Goal: Check status: Check status

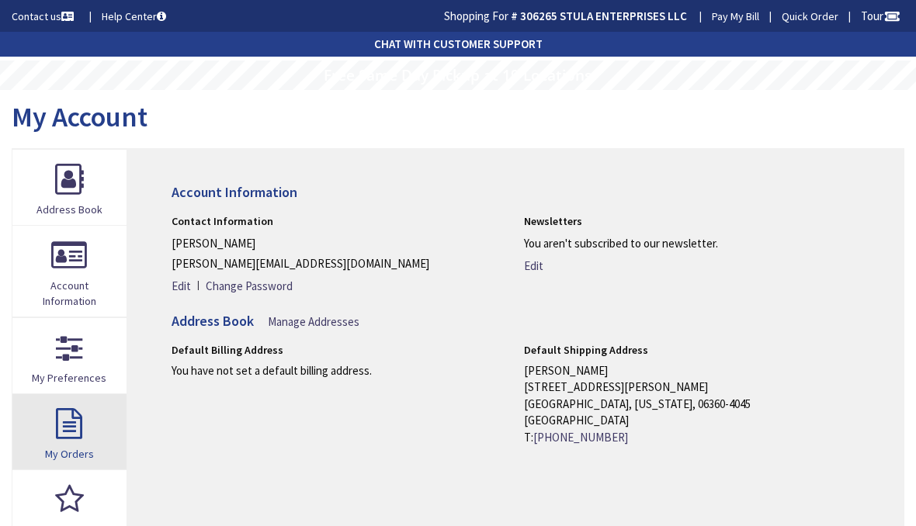
click at [95, 430] on link "My Orders" at bounding box center [69, 431] width 114 height 75
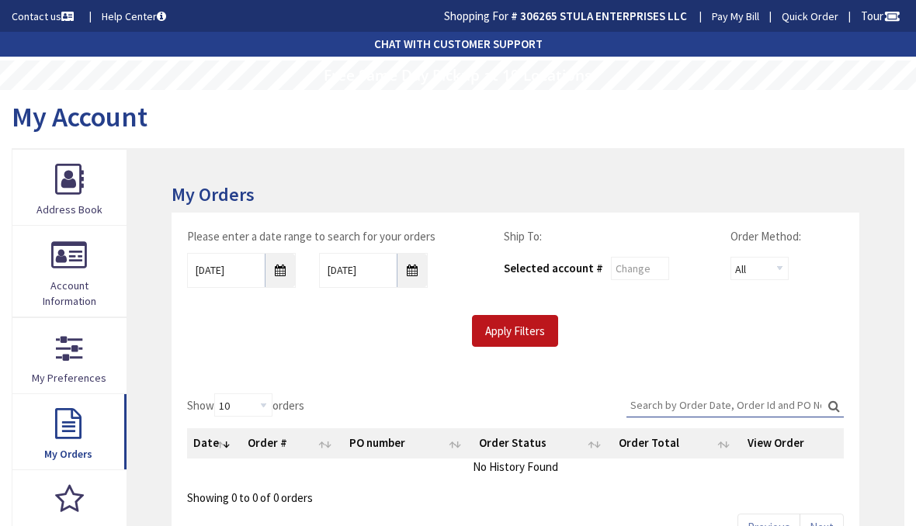
type input "Wells Farm Dr, Wethersfield, CT 06109, USA"
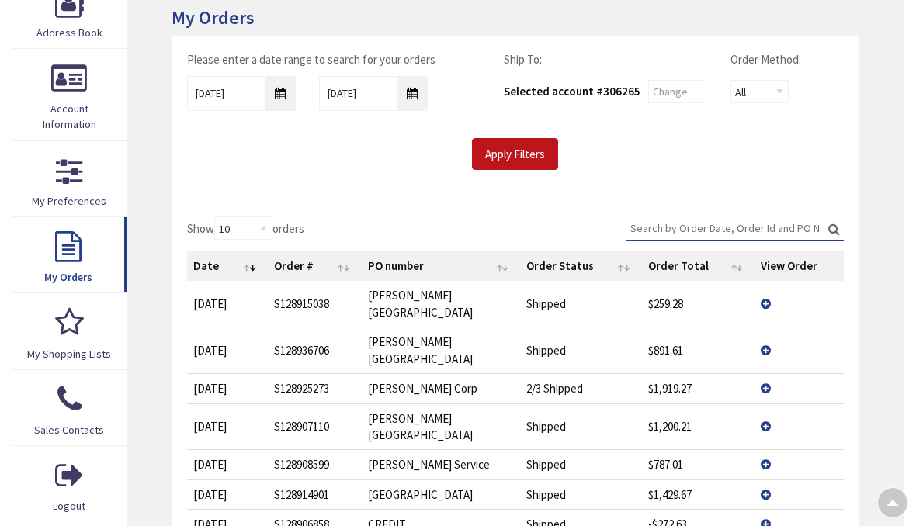
scroll to position [182, 0]
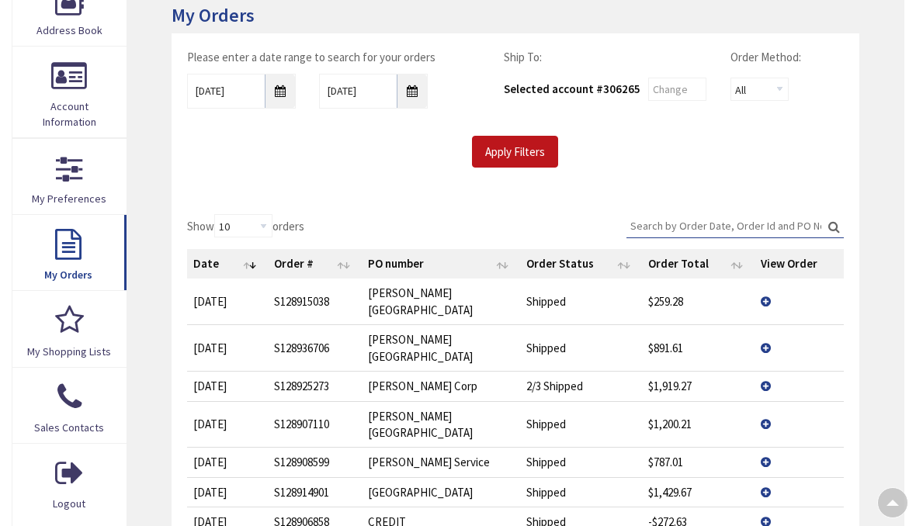
click at [764, 325] on td "View Details" at bounding box center [799, 348] width 89 height 47
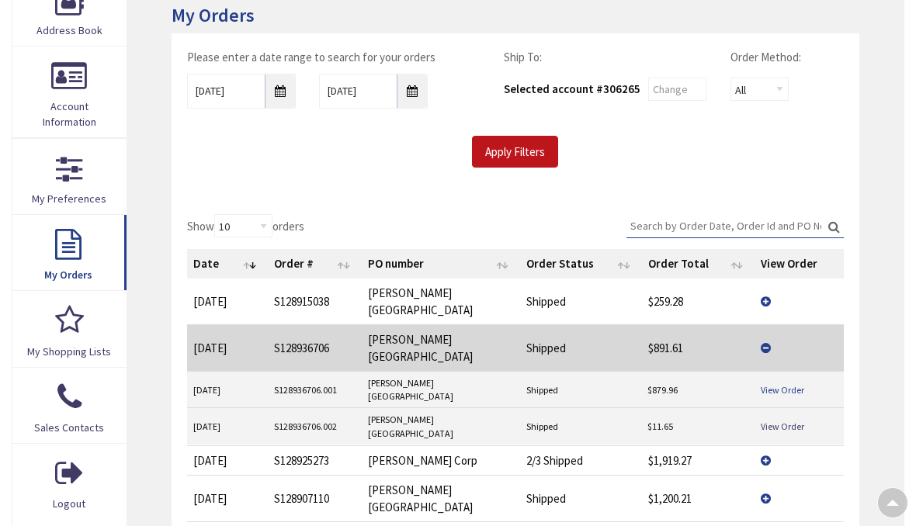
click at [784, 384] on link "View Order" at bounding box center [782, 390] width 43 height 13
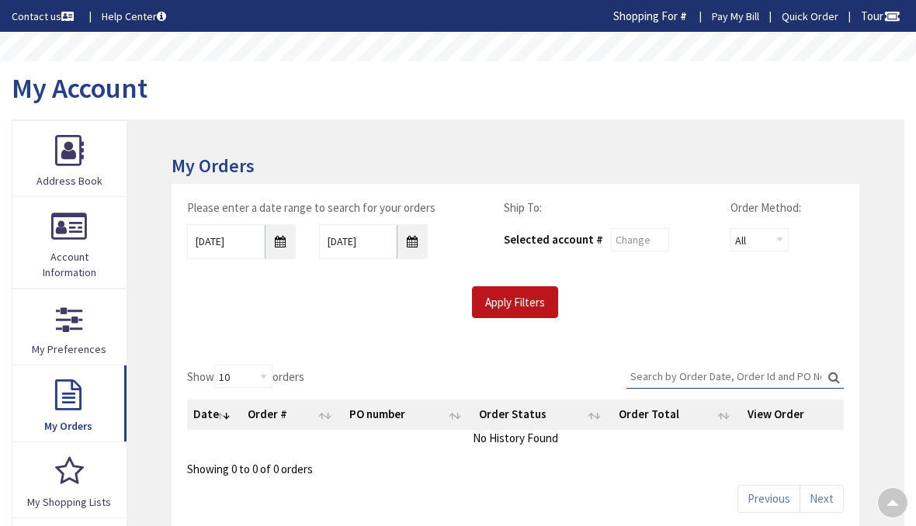
scroll to position [182, 0]
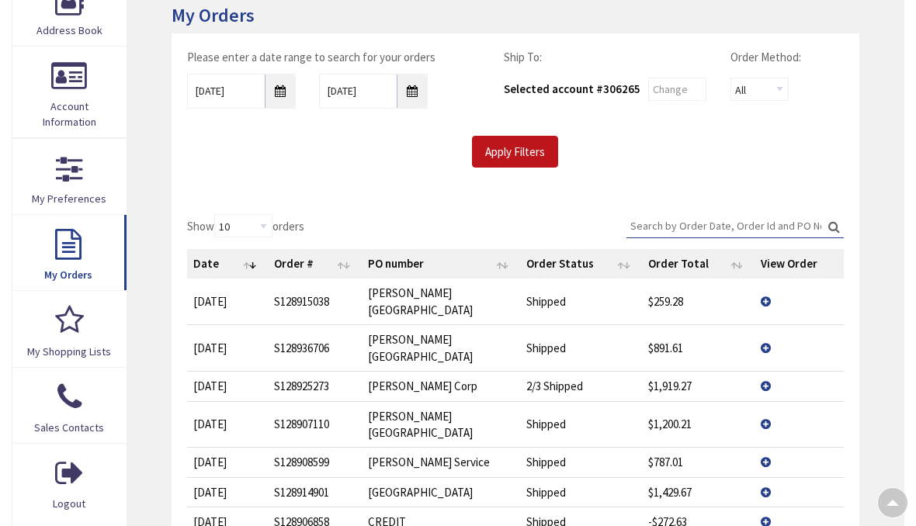
click at [768, 401] on td "View Details" at bounding box center [799, 424] width 89 height 47
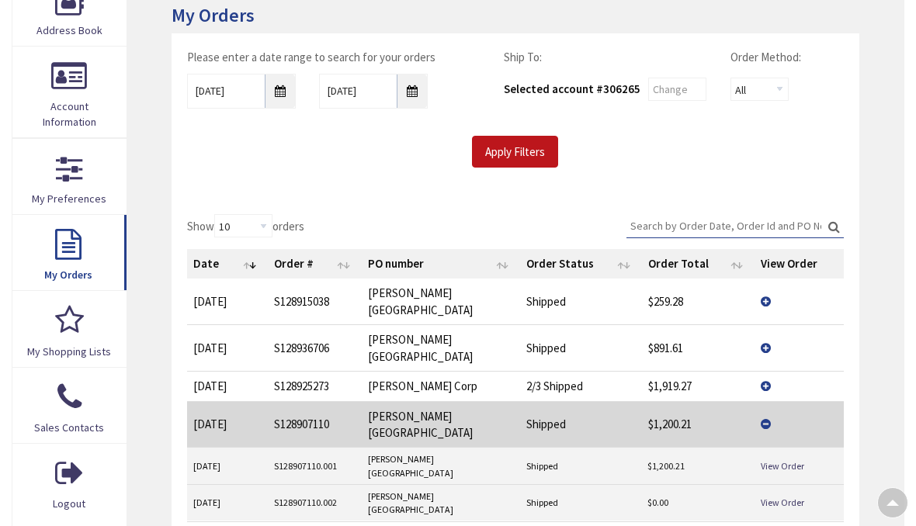
scroll to position [0, 0]
click at [790, 460] on link "View Order" at bounding box center [782, 466] width 43 height 13
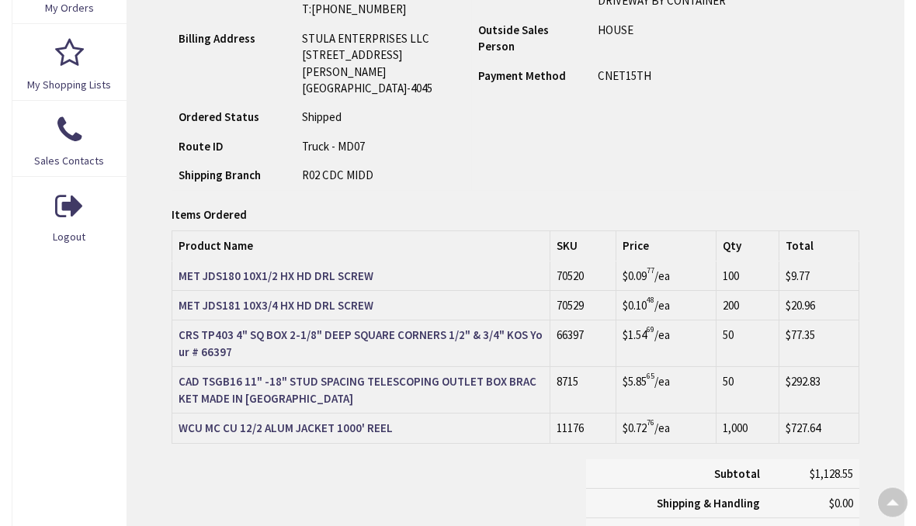
scroll to position [446, 0]
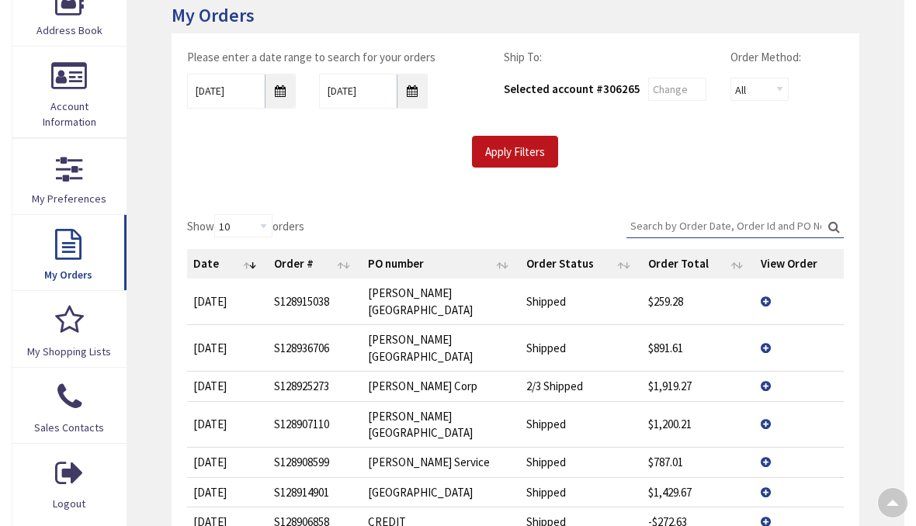
click at [769, 284] on td "View Details" at bounding box center [799, 302] width 89 height 46
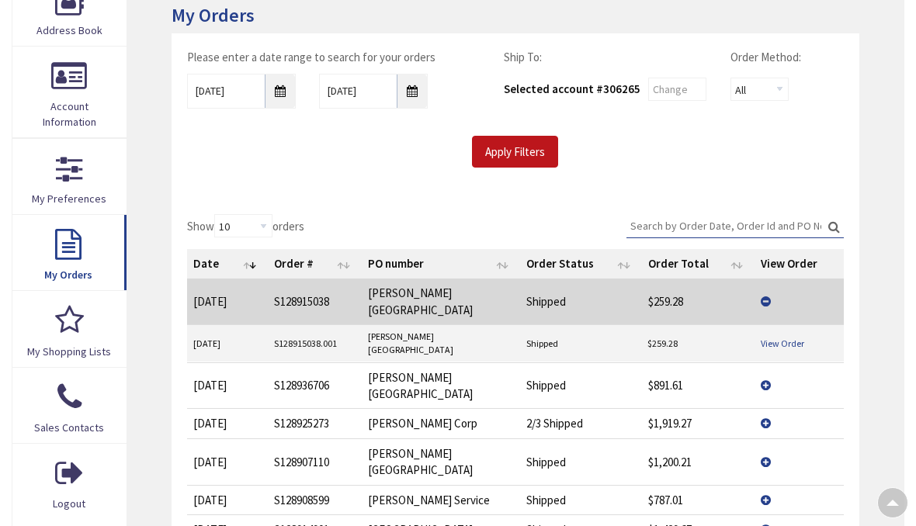
click at [788, 337] on link "View Order" at bounding box center [782, 343] width 43 height 13
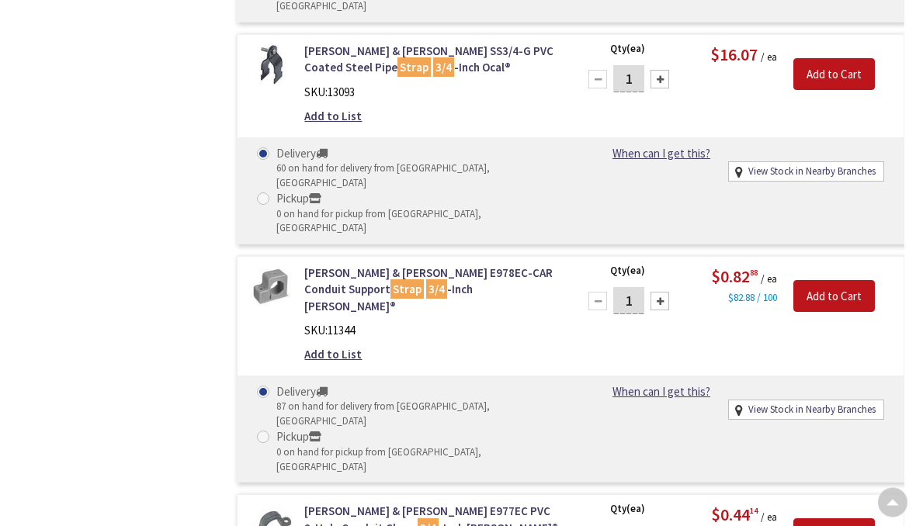
scroll to position [1540, 0]
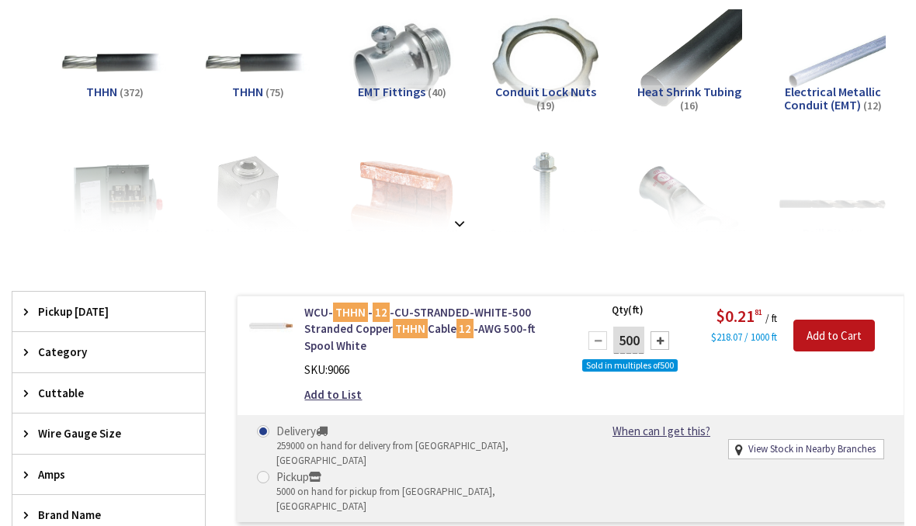
scroll to position [151, 0]
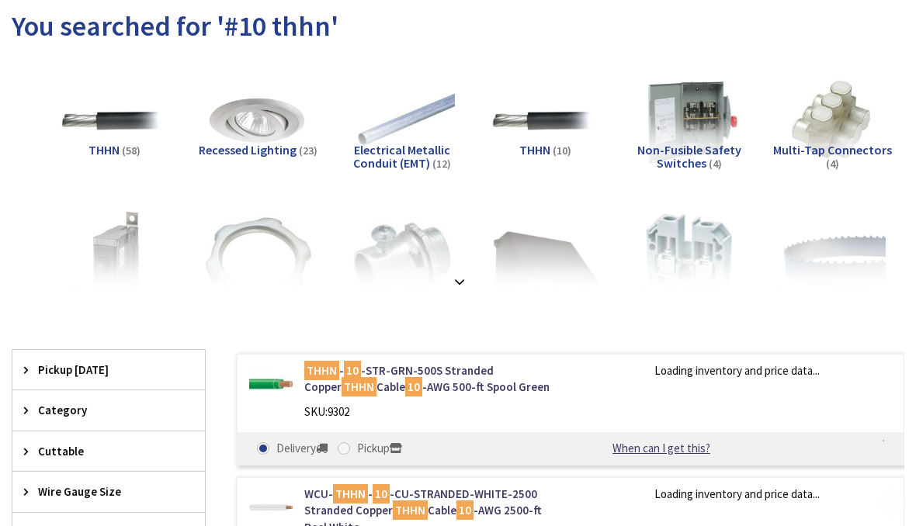
scroll to position [119, 0]
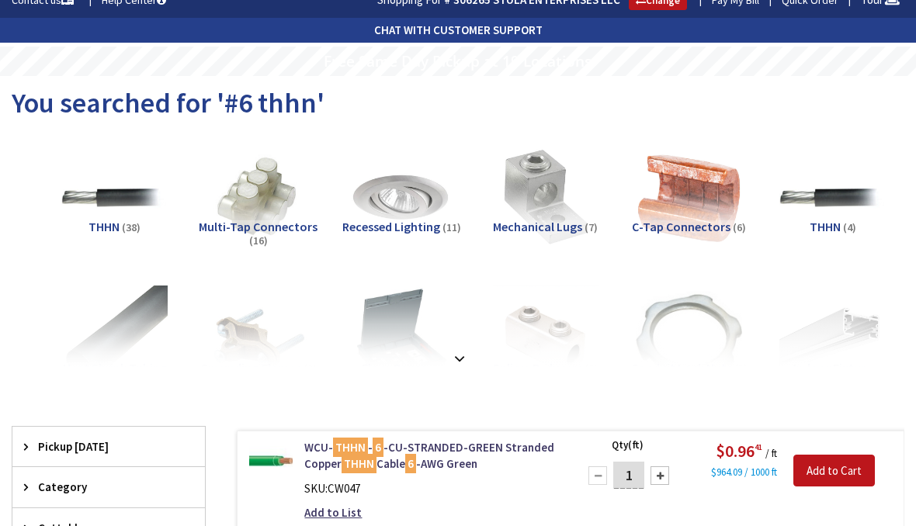
scroll to position [16, 0]
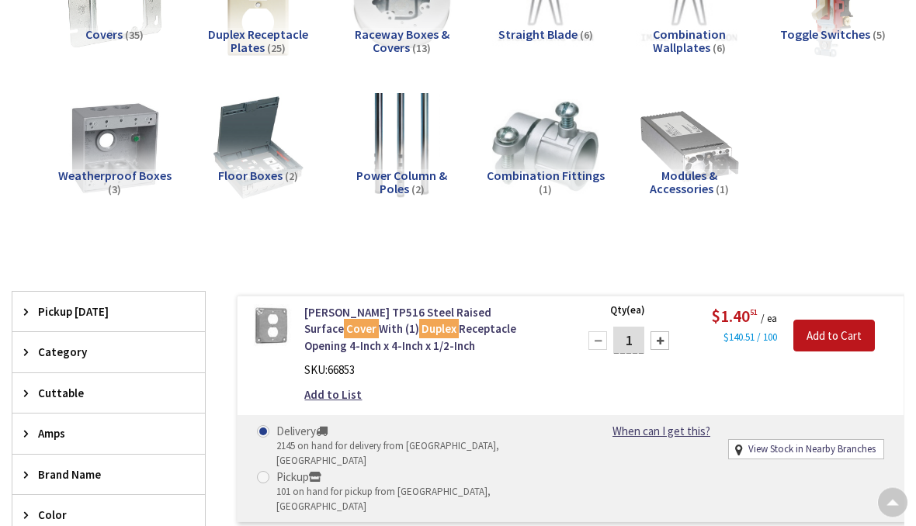
scroll to position [204, 0]
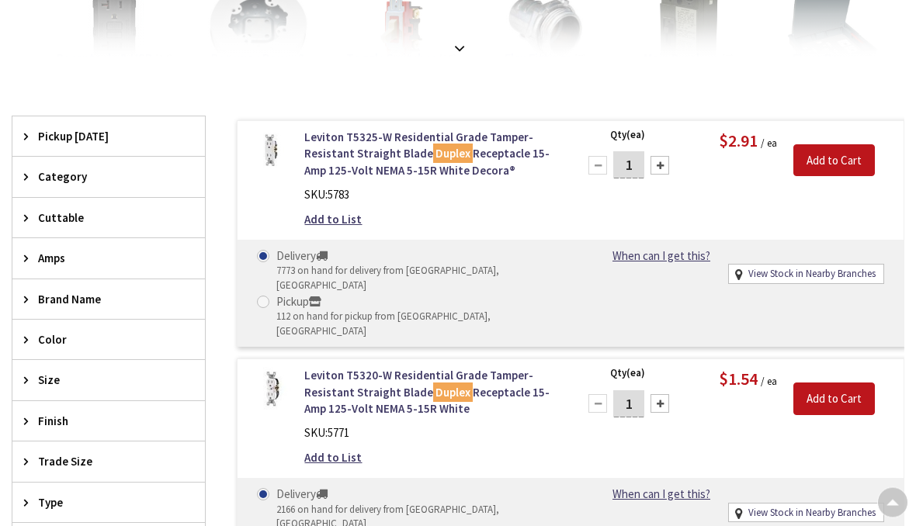
scroll to position [327, 0]
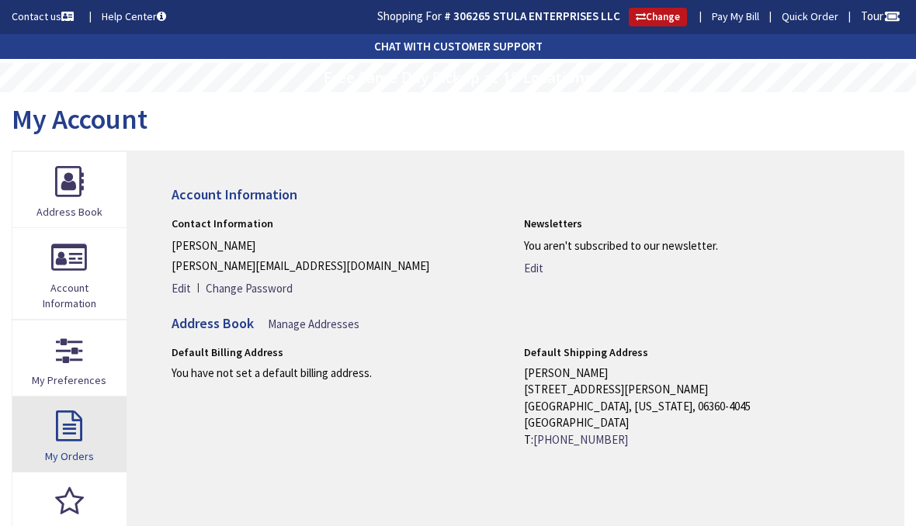
click at [65, 434] on link "My Orders" at bounding box center [69, 434] width 114 height 75
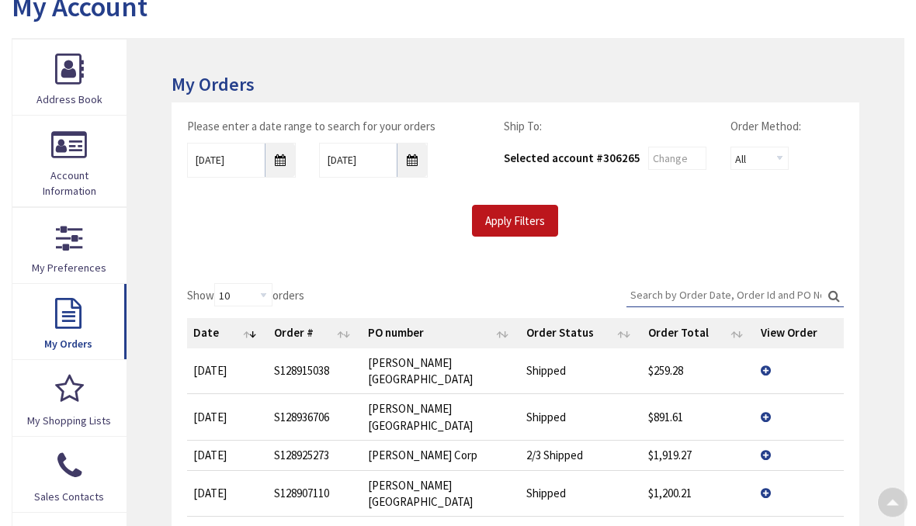
scroll to position [110, 0]
click at [762, 395] on td "View Details" at bounding box center [799, 417] width 89 height 47
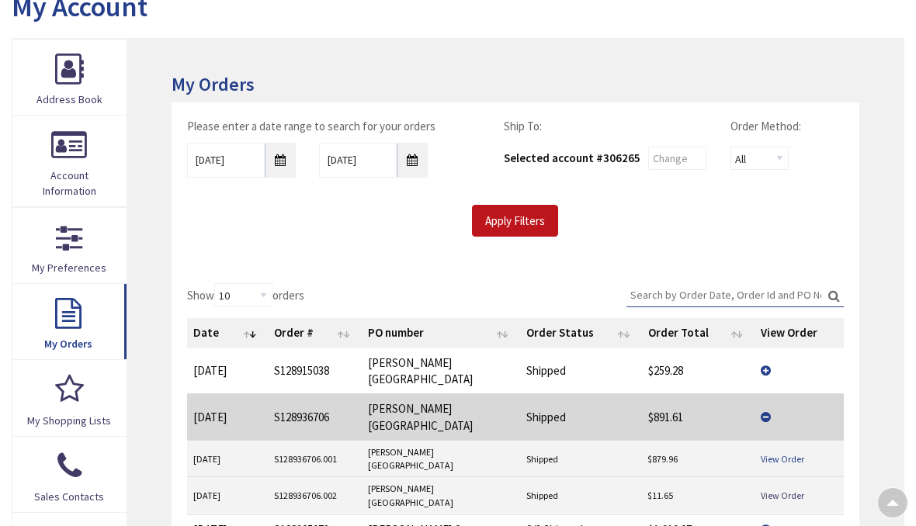
click at [796, 453] on link "View Order" at bounding box center [782, 459] width 43 height 13
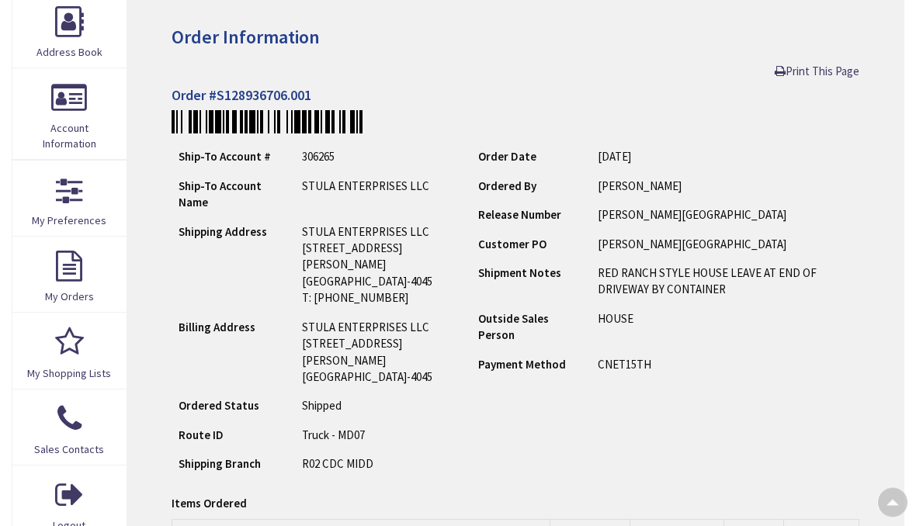
scroll to position [154, 0]
